Goal: Information Seeking & Learning: Learn about a topic

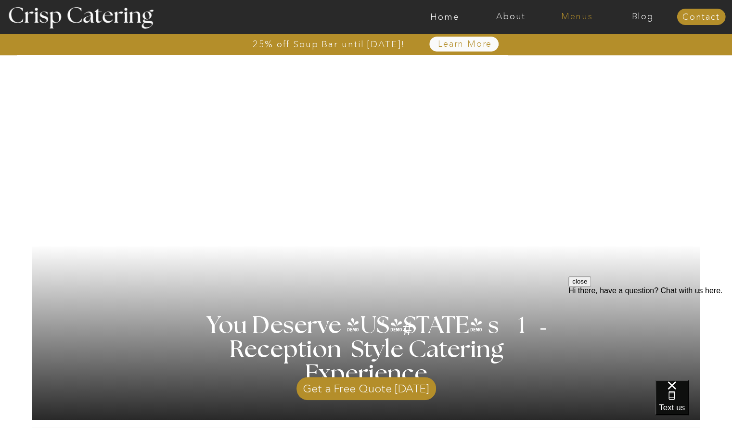
click at [577, 14] on nav "Menus" at bounding box center [576, 17] width 66 height 10
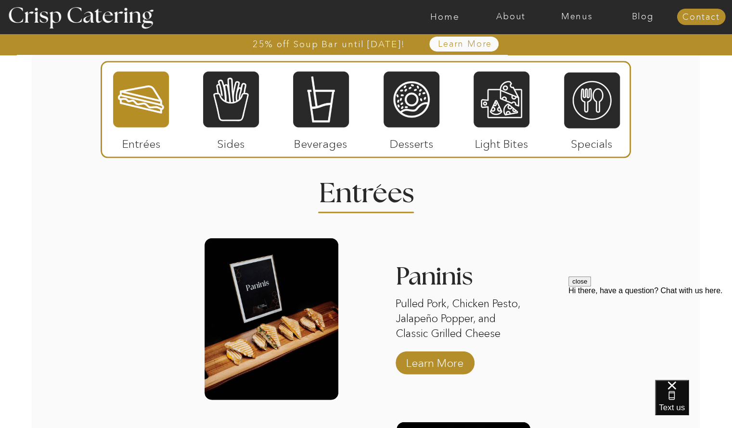
scroll to position [1165, 0]
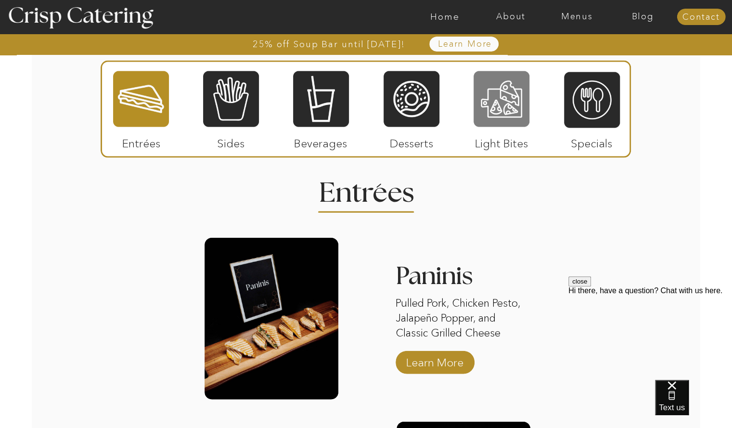
click at [502, 85] on div at bounding box center [501, 99] width 56 height 58
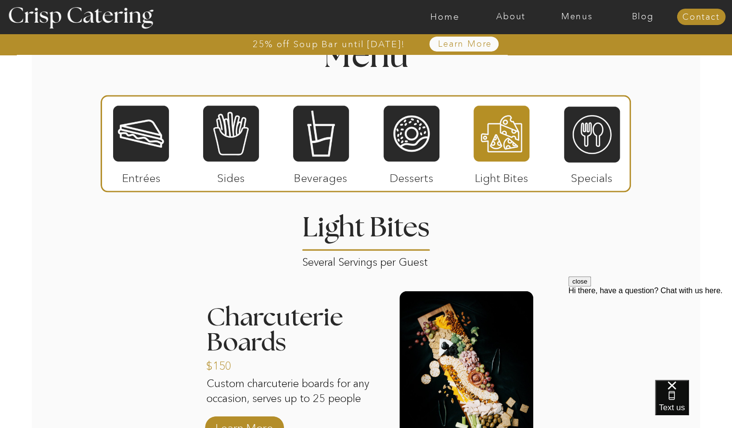
scroll to position [1130, 0]
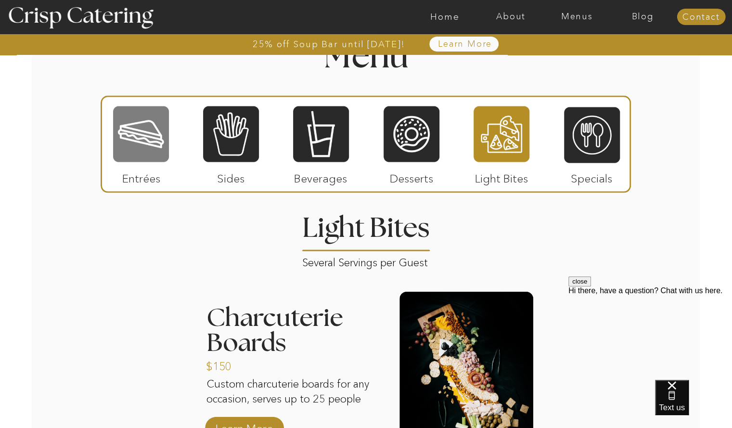
click at [137, 137] on div at bounding box center [141, 134] width 56 height 58
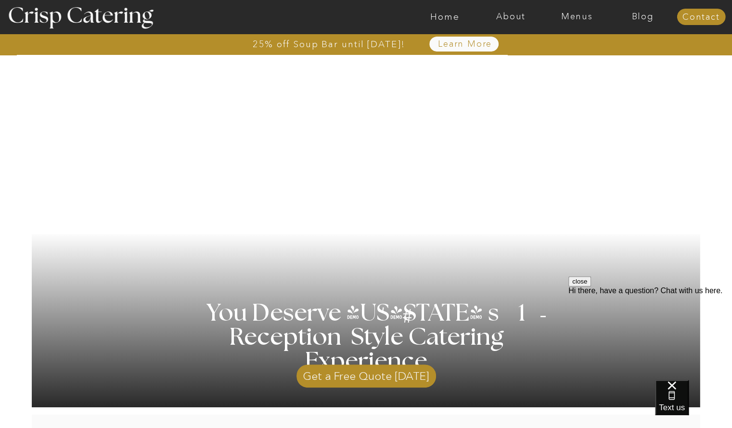
scroll to position [0, 0]
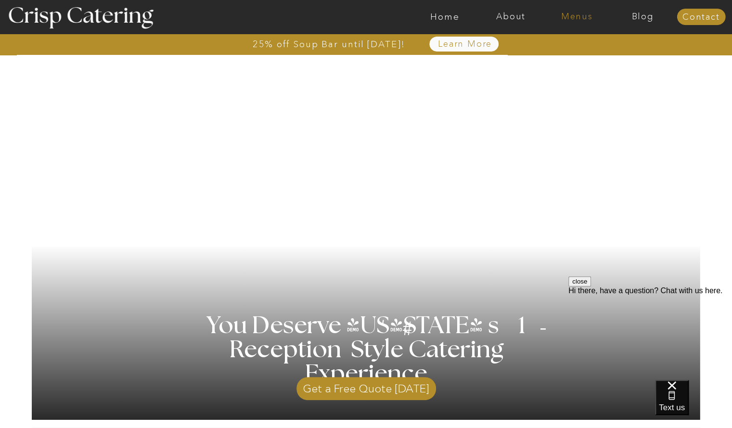
click at [577, 19] on nav "Menus" at bounding box center [576, 17] width 66 height 10
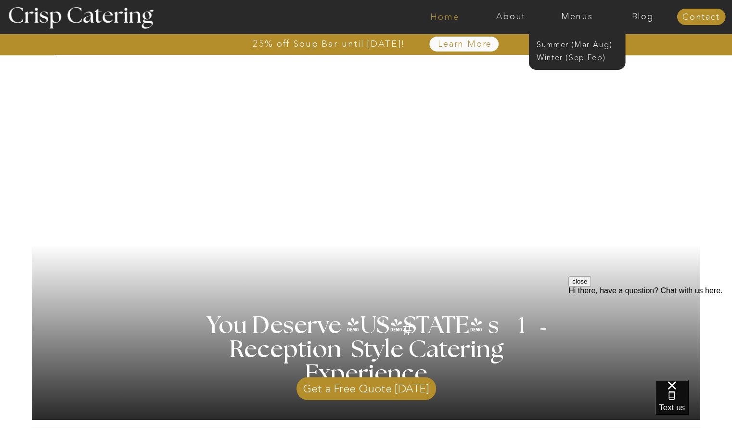
click at [453, 14] on nav "Home" at bounding box center [445, 17] width 66 height 10
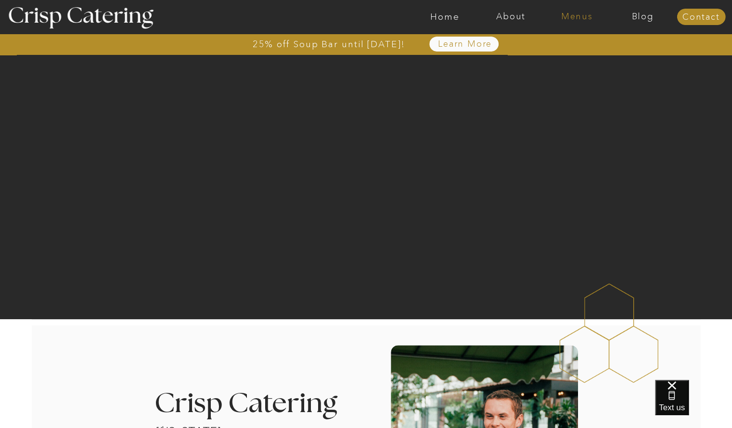
click at [571, 18] on nav "Menus" at bounding box center [576, 17] width 66 height 10
click at [562, 56] on nav "Winter (Sep-Feb)" at bounding box center [575, 56] width 79 height 9
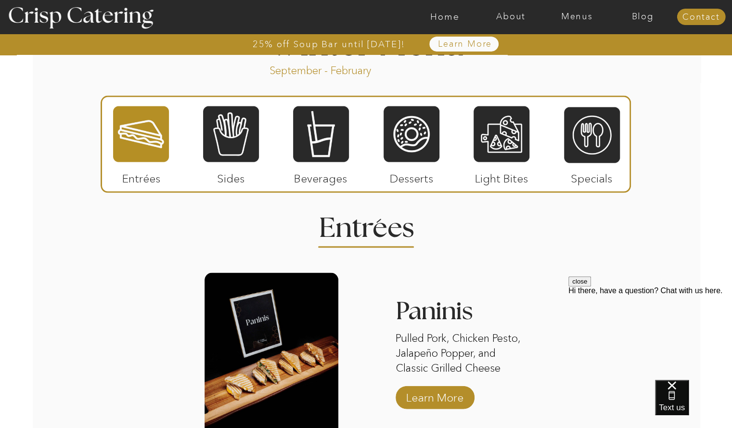
scroll to position [1088, 0]
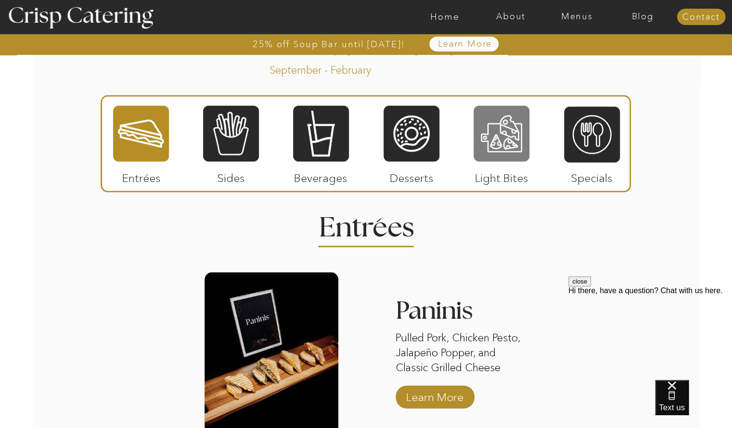
click at [510, 142] on div at bounding box center [501, 133] width 56 height 58
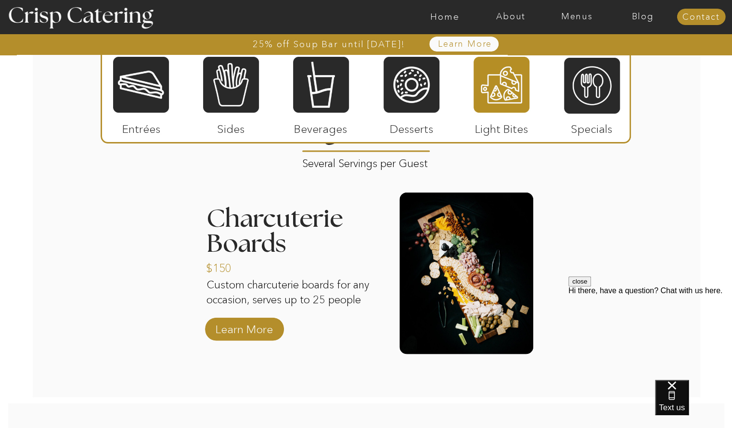
scroll to position [1187, 0]
click at [264, 329] on p "Learn More" at bounding box center [244, 326] width 64 height 28
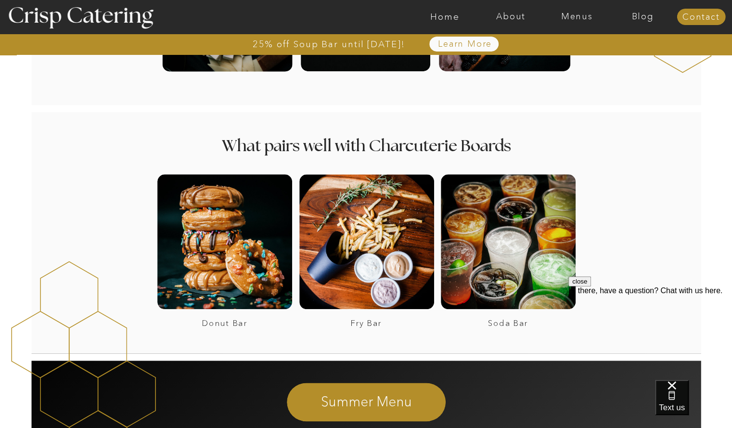
scroll to position [487, 0]
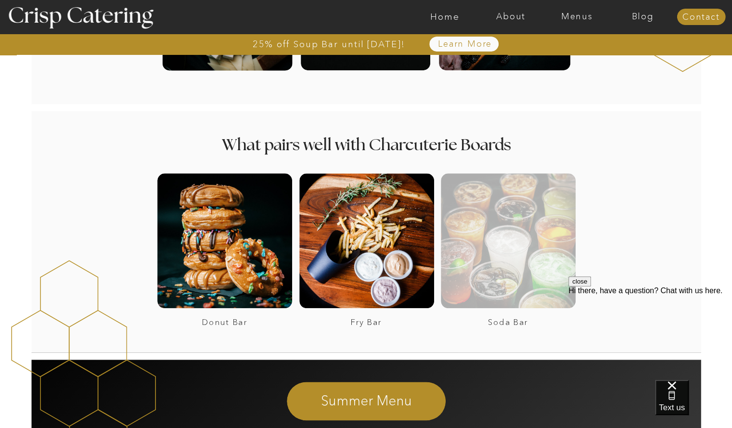
click at [524, 274] on div at bounding box center [508, 240] width 135 height 135
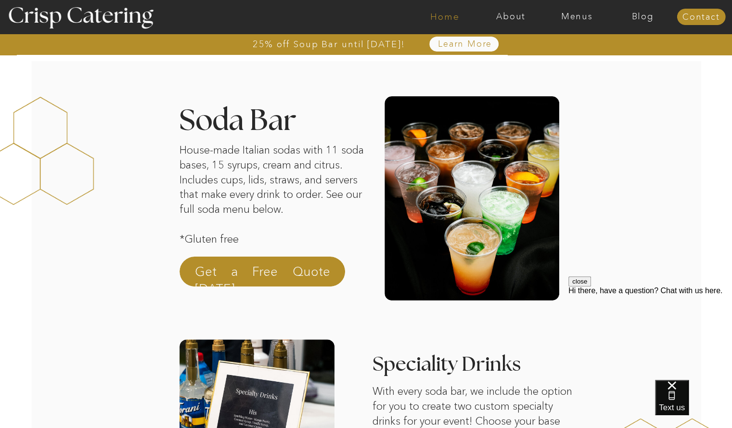
click at [442, 17] on nav "Home" at bounding box center [445, 17] width 66 height 10
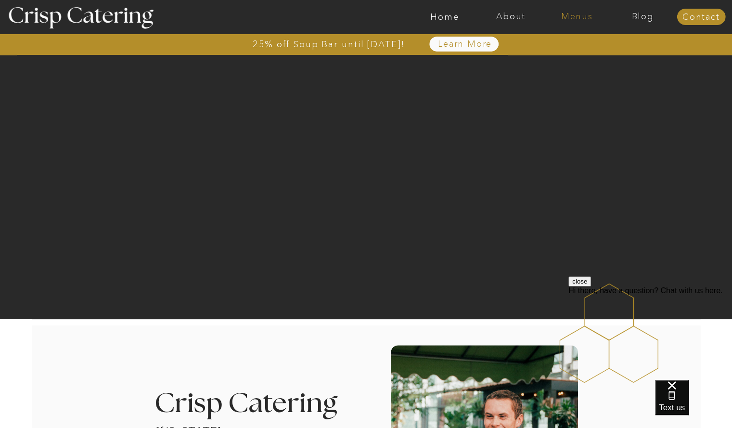
click at [581, 15] on nav "Menus" at bounding box center [576, 17] width 66 height 10
click at [580, 58] on nav "Winter (Sep-Feb)" at bounding box center [575, 56] width 79 height 9
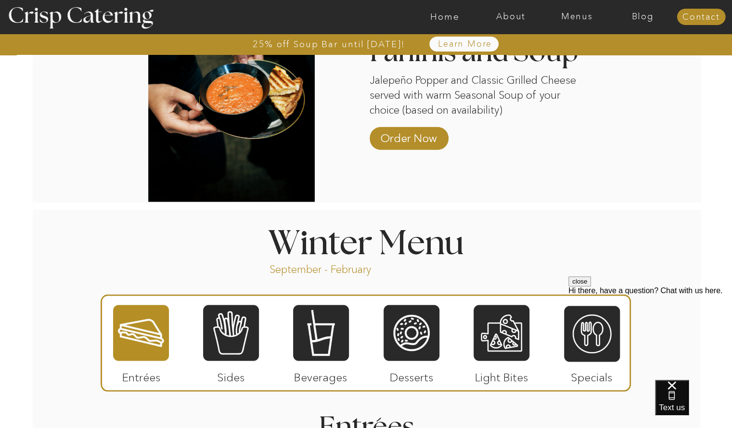
scroll to position [890, 0]
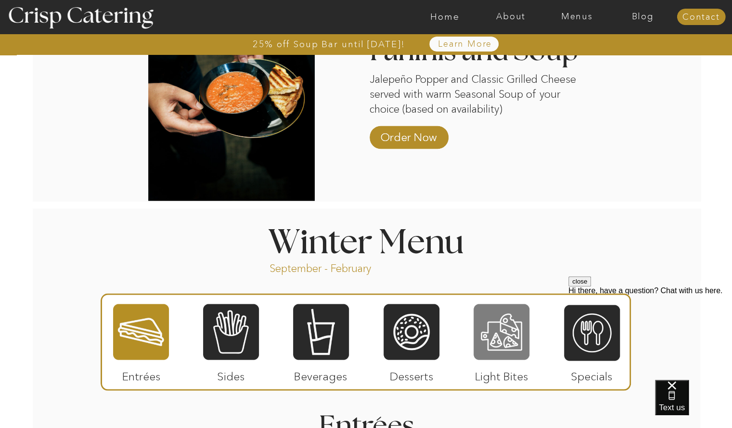
click at [507, 339] on div at bounding box center [501, 332] width 56 height 58
